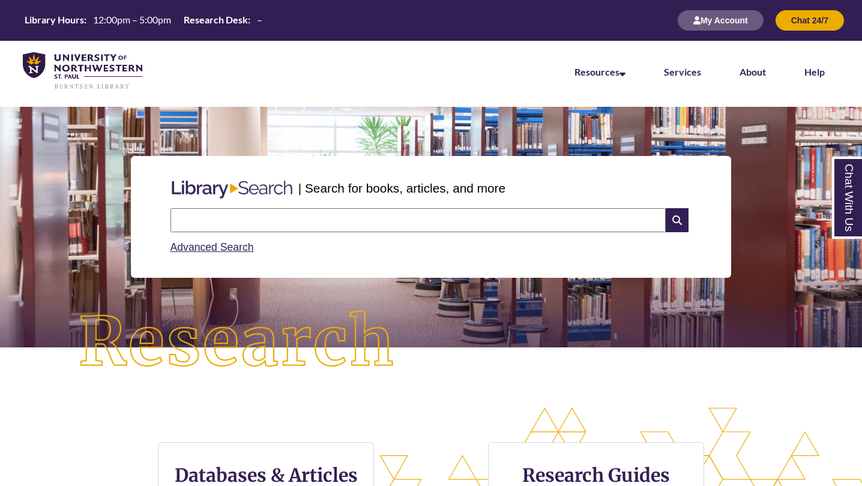
click at [255, 213] on input "text" at bounding box center [417, 220] width 495 height 24
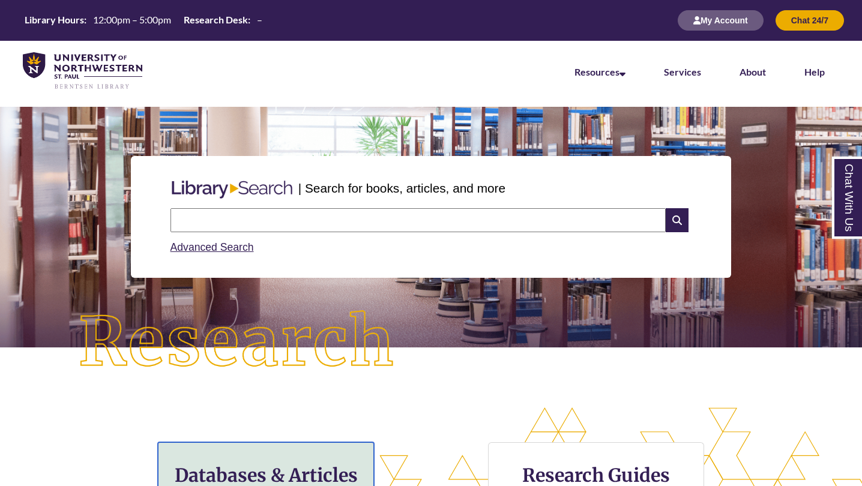
click at [229, 453] on div "Databases & Articles Find library databases with access to articles & more" at bounding box center [266, 490] width 216 height 96
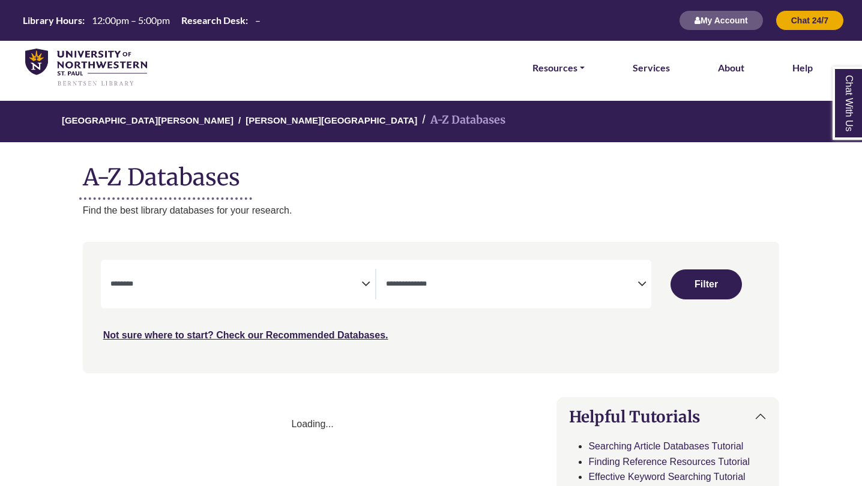
select select "Database Subject Filter"
select select "Database Types Filter"
select select "Database Subject Filter"
select select "Database Types Filter"
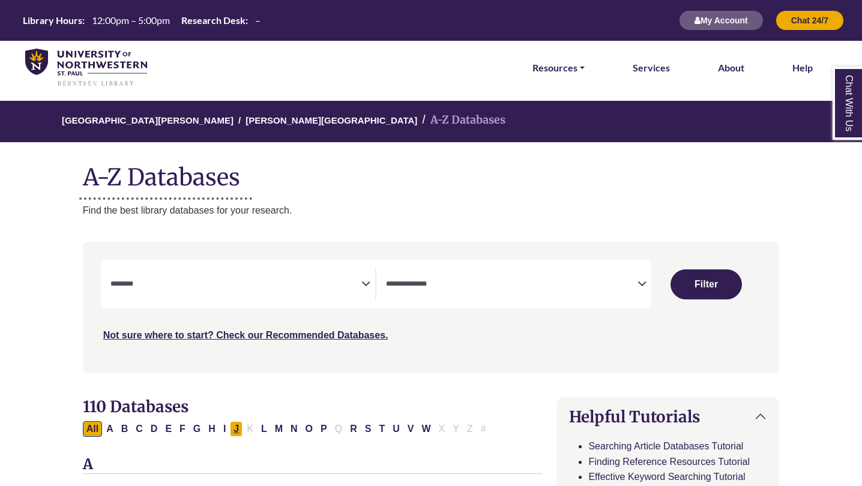
click at [236, 433] on button "J" at bounding box center [236, 429] width 13 height 16
select select "Database Subject Filter"
select select "Database Types Filter"
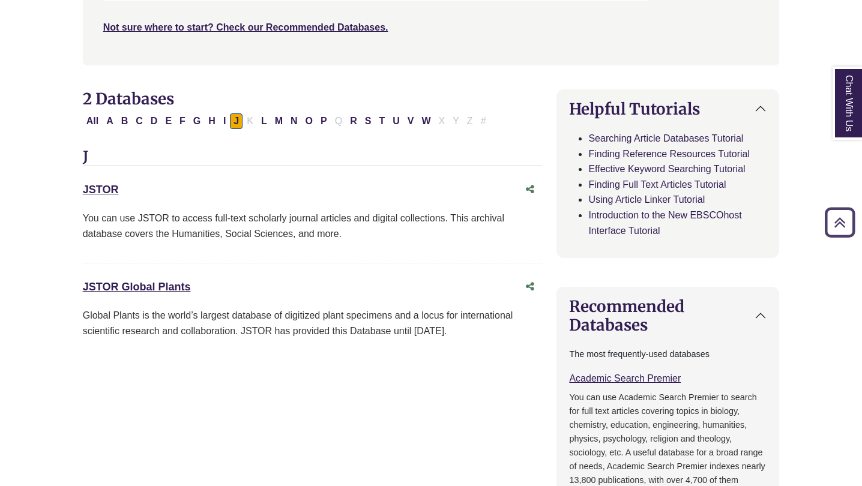
scroll to position [320, 0]
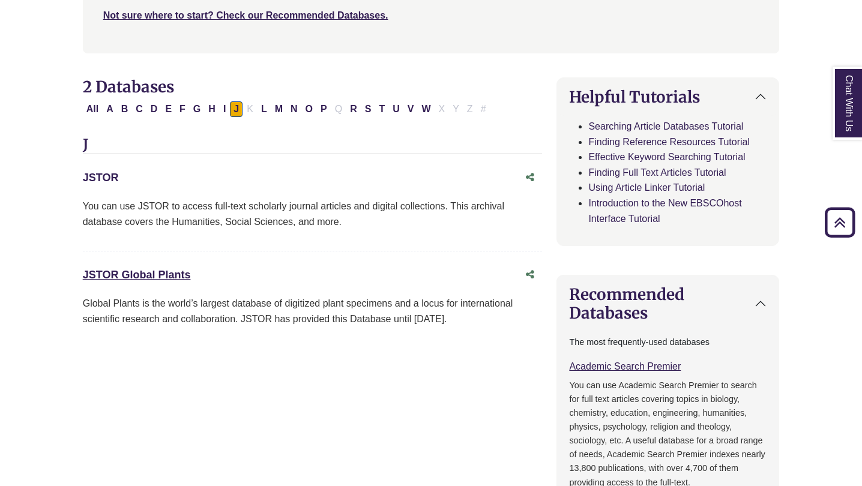
click at [103, 176] on link "JSTOR This link opens in a new window" at bounding box center [101, 178] width 36 height 12
